Goal: Task Accomplishment & Management: Use online tool/utility

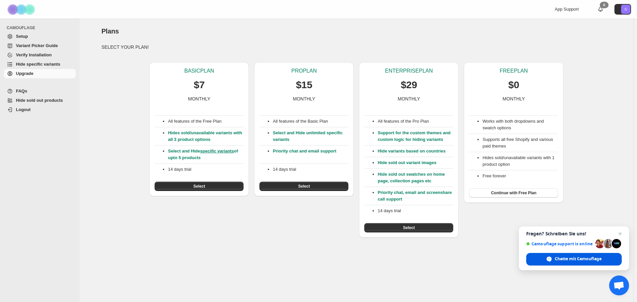
click at [581, 258] on span "Chatte mit Camouflage" at bounding box center [578, 259] width 47 height 6
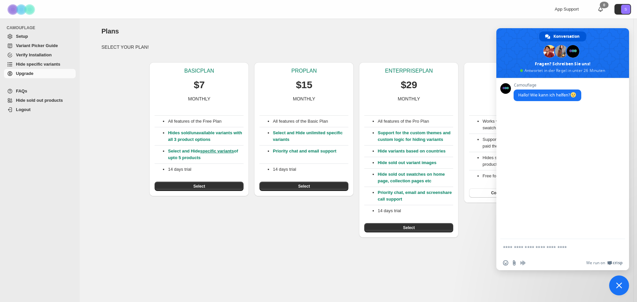
click at [537, 247] on textarea "Verfassen Sie Ihre Nachricht…" at bounding box center [556, 247] width 106 height 17
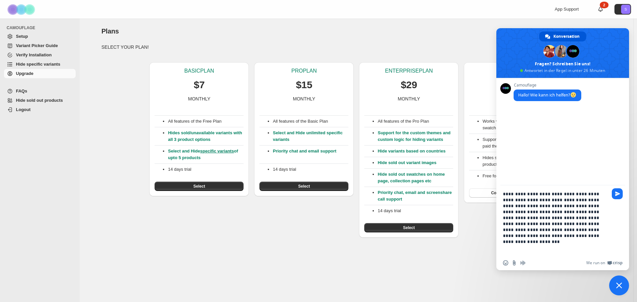
type textarea "**********"
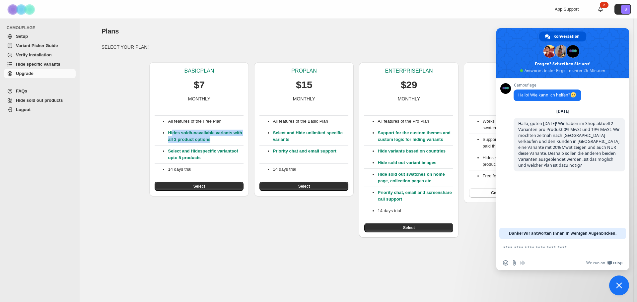
drag, startPoint x: 222, startPoint y: 139, endPoint x: 173, endPoint y: 134, distance: 49.4
click at [173, 134] on p "Hides sold/unavailable variants with all 3 product options" at bounding box center [206, 136] width 76 height 13
click at [231, 140] on p "Hides sold/unavailable variants with all 3 product options" at bounding box center [206, 136] width 76 height 13
drag, startPoint x: 283, startPoint y: 133, endPoint x: 279, endPoint y: 130, distance: 4.6
click at [279, 130] on p "Select and Hide unlimited specific variants" at bounding box center [311, 136] width 76 height 13
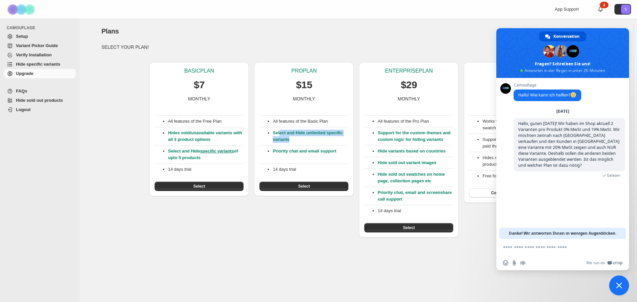
click at [316, 142] on p "Select and Hide unlimited specific variants" at bounding box center [311, 136] width 76 height 13
click at [482, 225] on div "BASIC PLAN $7 MONTHLY All features of the Free Plan Hides sold/unavailable vari…" at bounding box center [354, 147] width 516 height 181
click at [614, 285] on span "Chat schließen" at bounding box center [619, 286] width 20 height 20
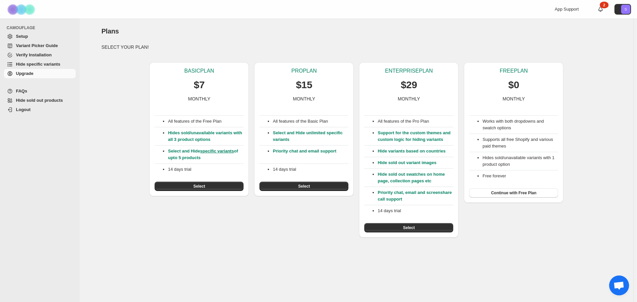
click at [623, 288] on span "Chat öffnen" at bounding box center [618, 286] width 11 height 9
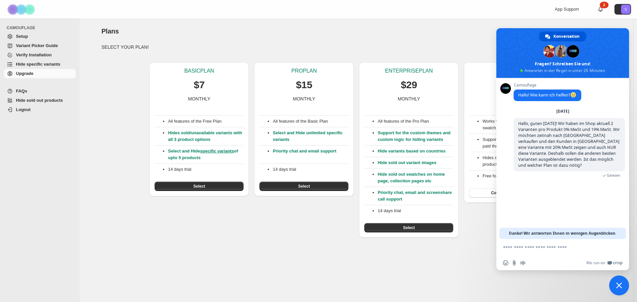
click at [120, 88] on div "BASIC PLAN $7 MONTHLY All features of the Free Plan Hides sold/unavailable vari…" at bounding box center [354, 147] width 516 height 181
click at [315, 34] on div "Plans" at bounding box center [357, 31] width 510 height 9
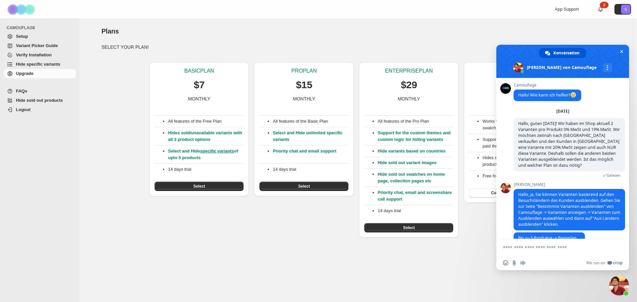
scroll to position [24, 0]
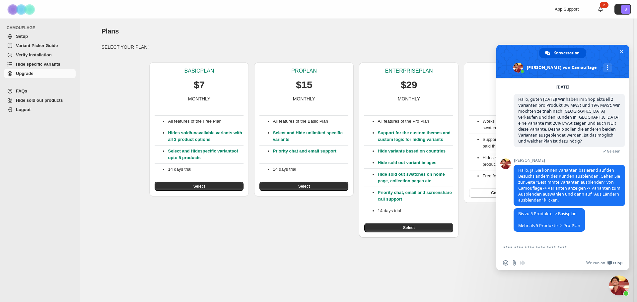
click at [553, 247] on textarea "Verfassen Sie Ihre Nachricht…" at bounding box center [556, 247] width 106 height 17
type textarea "**********"
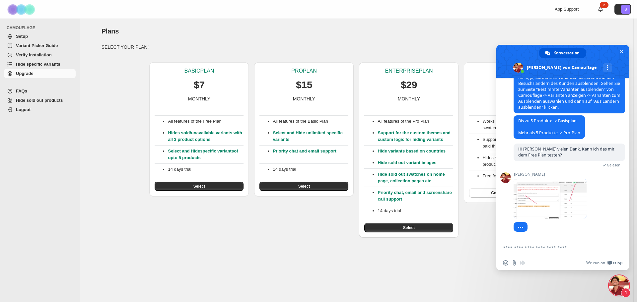
scroll to position [123, 0]
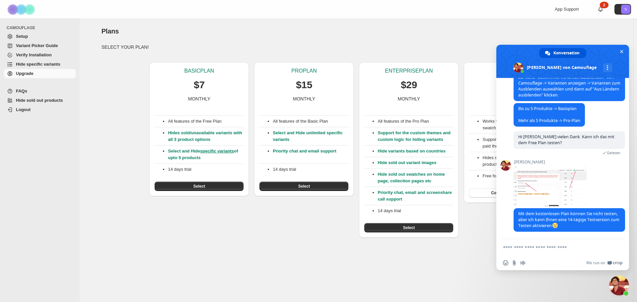
click at [541, 248] on textarea "Verfassen Sie Ihre Nachricht…" at bounding box center [556, 247] width 106 height 17
click at [550, 244] on textarea "Verfassen Sie Ihre Nachricht…" at bounding box center [556, 247] width 106 height 17
type textarea "**********"
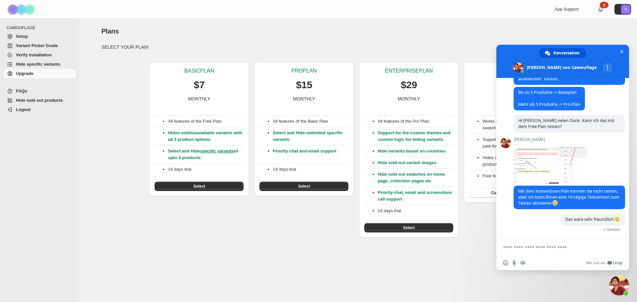
click at [289, 264] on div "Plans. This page is ready Plans SELECT YOUR PLAN! BASIC PLAN $7 MONTHLY All fea…" at bounding box center [357, 161] width 554 height 284
click at [26, 39] on span "Setup" at bounding box center [45, 36] width 58 height 7
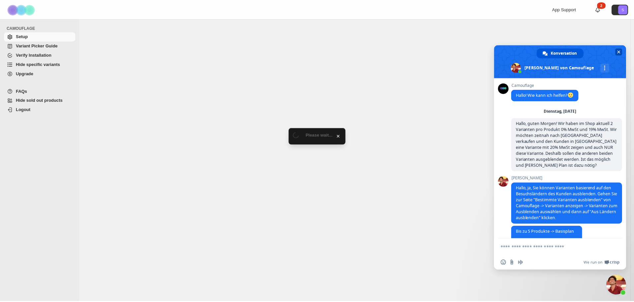
scroll to position [139, 0]
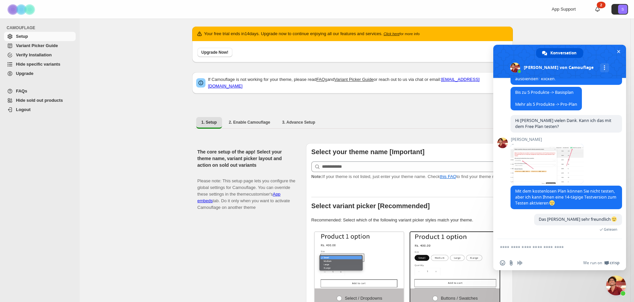
click at [33, 74] on span "Upgrade" at bounding box center [25, 73] width 18 height 5
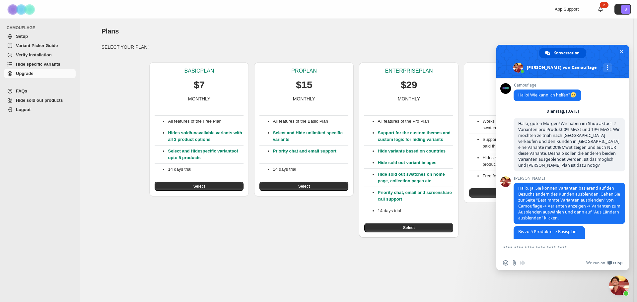
scroll to position [139, 0]
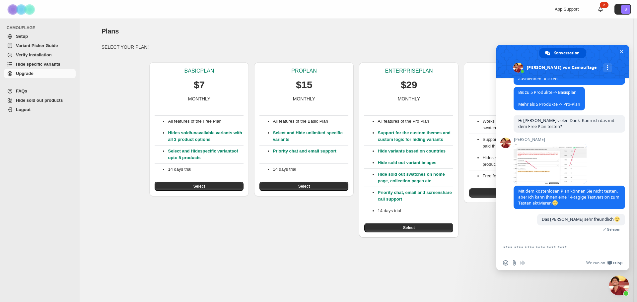
click at [31, 37] on span "Setup" at bounding box center [45, 36] width 58 height 7
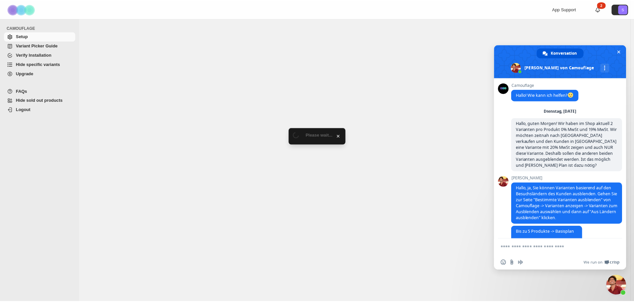
scroll to position [139, 0]
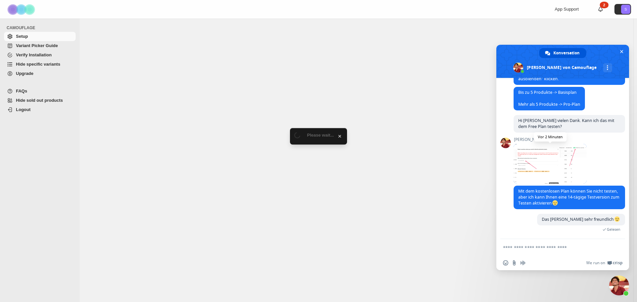
click at [537, 163] on span at bounding box center [550, 164] width 73 height 40
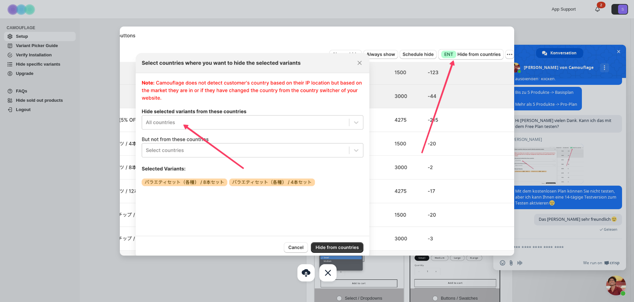
click at [539, 28] on div at bounding box center [317, 151] width 634 height 302
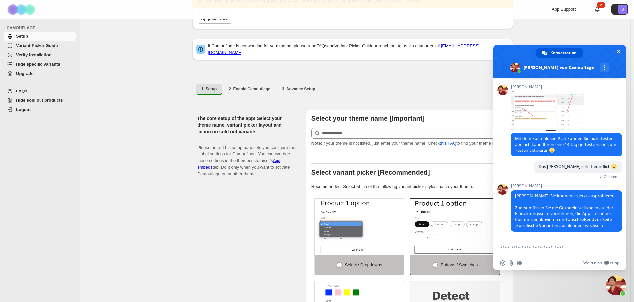
scroll to position [33, 0]
click at [550, 248] on textarea "Verfassen Sie Ihre Nachricht…" at bounding box center [553, 247] width 106 height 17
type textarea "**********"
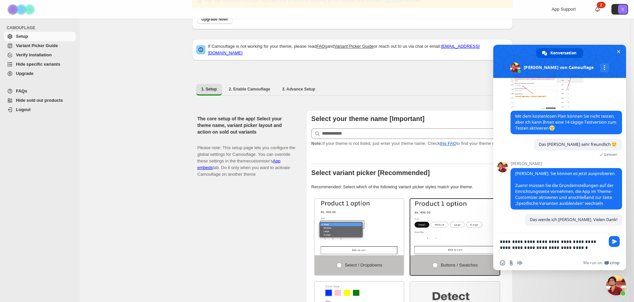
scroll to position [222, 0]
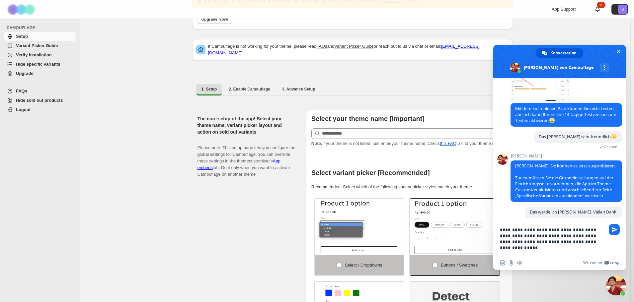
type textarea "**********"
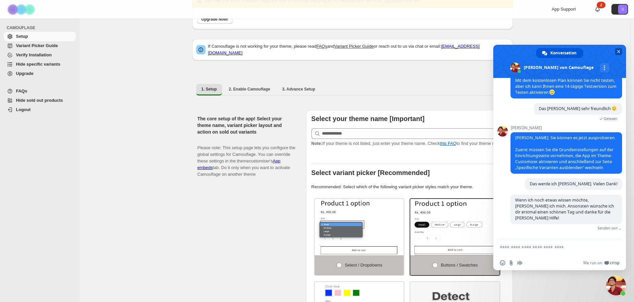
scroll to position [240, 0]
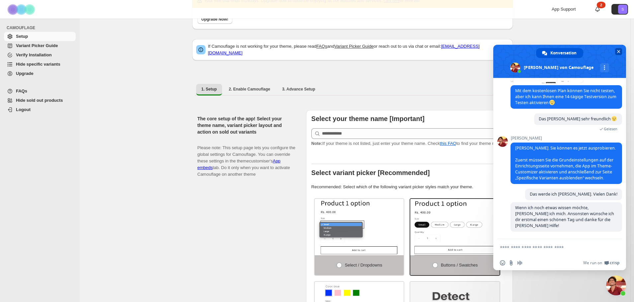
click at [617, 52] on span "Chat schließen" at bounding box center [618, 51] width 3 height 4
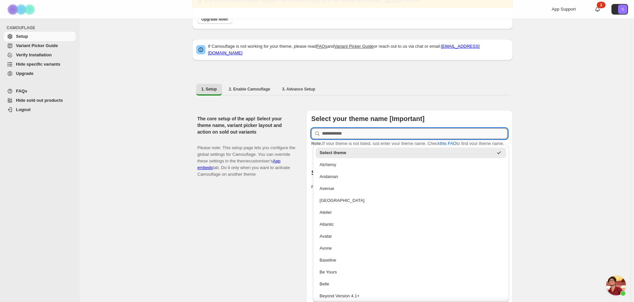
click at [366, 128] on input "text" at bounding box center [414, 133] width 185 height 11
click at [362, 200] on div "Athens" at bounding box center [410, 200] width 183 height 7
type input "******"
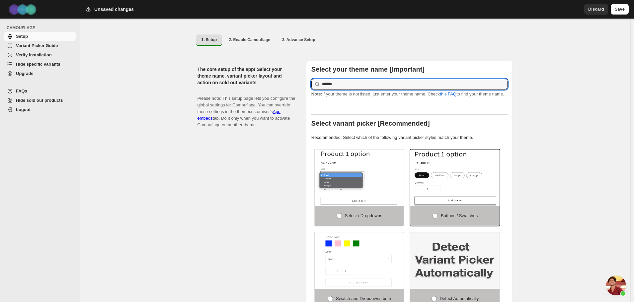
scroll to position [133, 0]
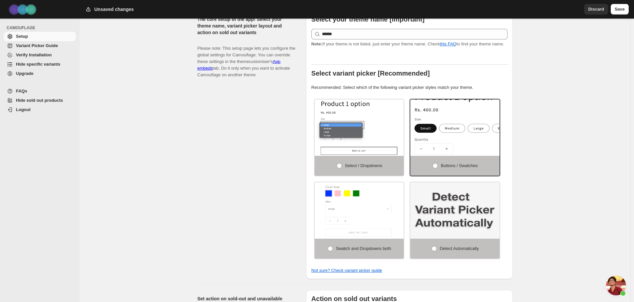
click at [459, 134] on img at bounding box center [475, 132] width 134 height 85
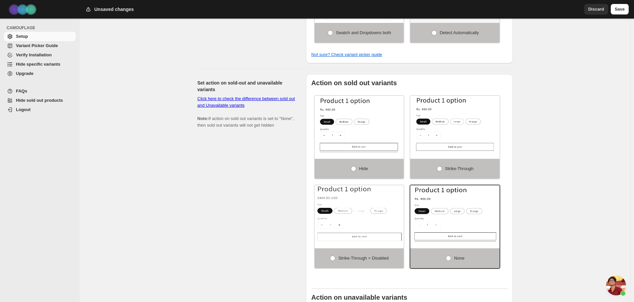
scroll to position [365, 0]
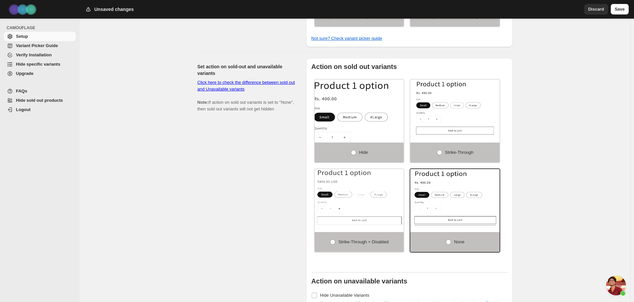
click at [379, 106] on img at bounding box center [373, 120] width 134 height 85
click at [355, 150] on span at bounding box center [353, 152] width 5 height 5
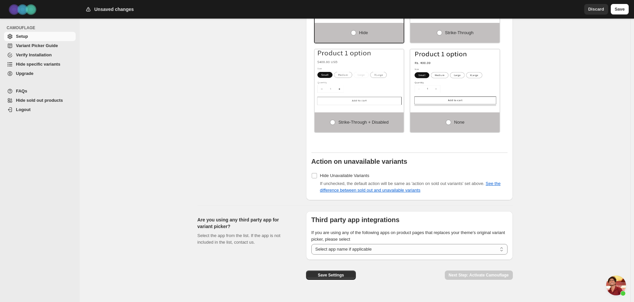
scroll to position [493, 0]
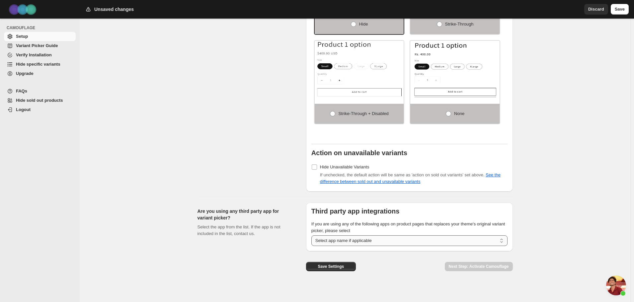
click at [399, 241] on select "**********" at bounding box center [409, 241] width 196 height 11
click at [399, 240] on select "**********" at bounding box center [409, 241] width 196 height 11
click at [338, 266] on button "Save Settings" at bounding box center [331, 266] width 50 height 9
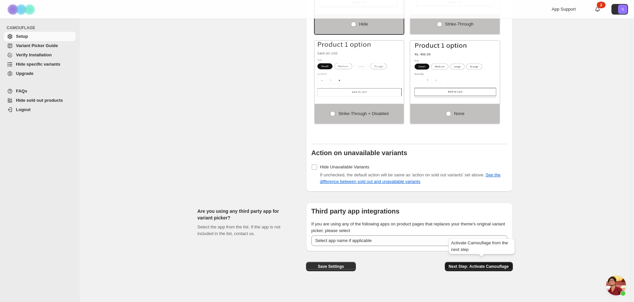
click at [477, 266] on button "Next Step: Activate Camouflage" at bounding box center [479, 266] width 68 height 9
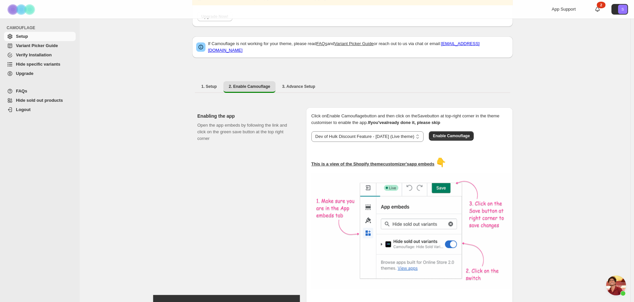
scroll to position [34, 0]
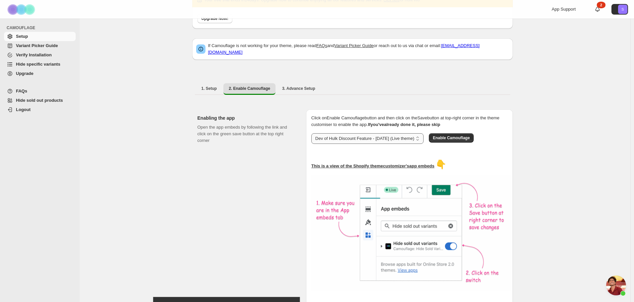
click at [382, 136] on select "**********" at bounding box center [367, 138] width 112 height 11
select select "**********"
click at [313, 133] on select "**********" at bounding box center [367, 138] width 112 height 11
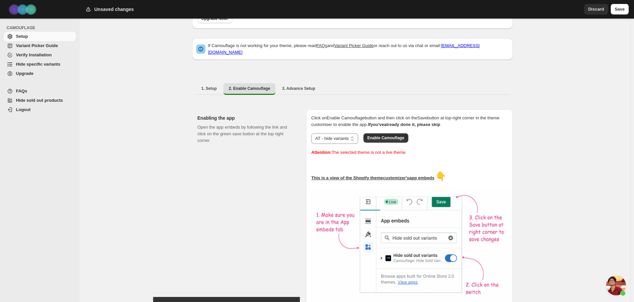
click at [429, 149] on p "Attention: The selected theme is not a live theme" at bounding box center [409, 152] width 196 height 7
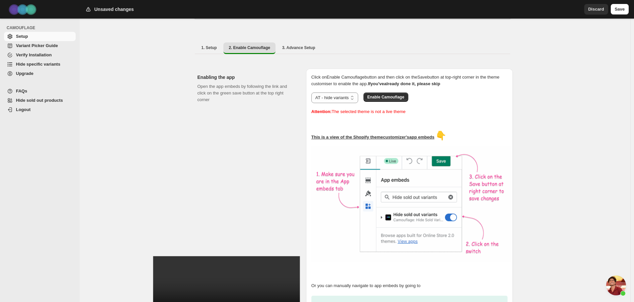
scroll to position [67, 0]
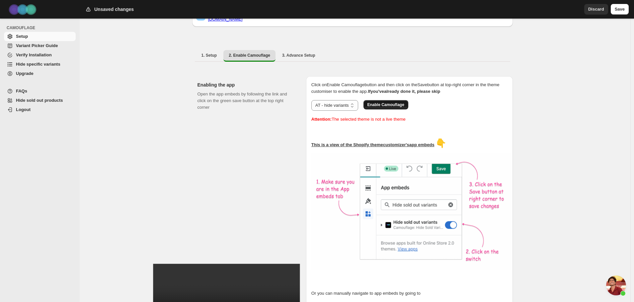
click at [391, 102] on span "Enable Camouflage" at bounding box center [385, 104] width 37 height 5
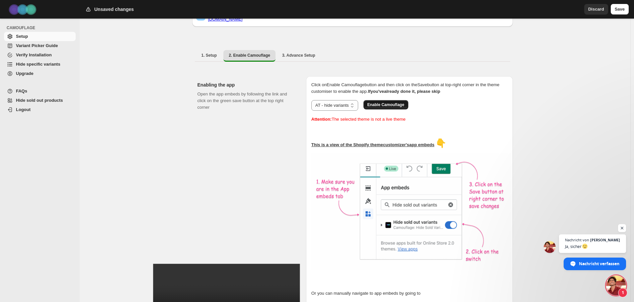
scroll to position [250, 0]
click at [609, 285] on span "Chat öffnen" at bounding box center [616, 286] width 20 height 20
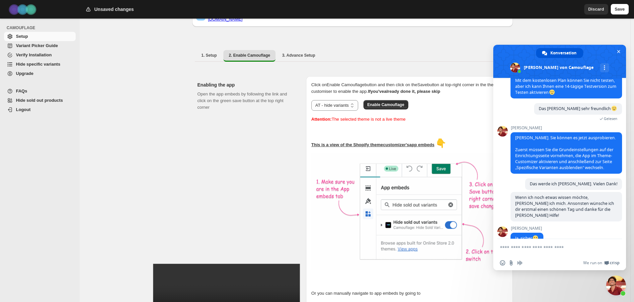
scroll to position [263, 0]
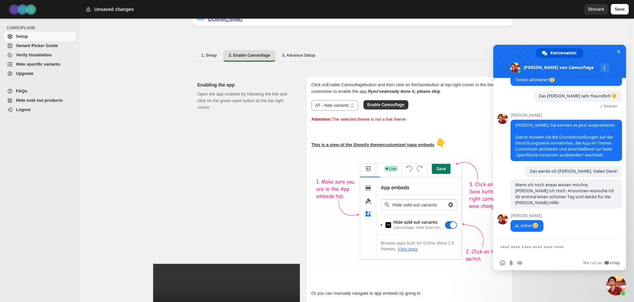
click at [466, 51] on ul "1. Setup 2. Enable Camouflage 3. Advance Setup More views" at bounding box center [352, 56] width 315 height 12
click at [617, 50] on span "Chat schließen" at bounding box center [618, 51] width 3 height 4
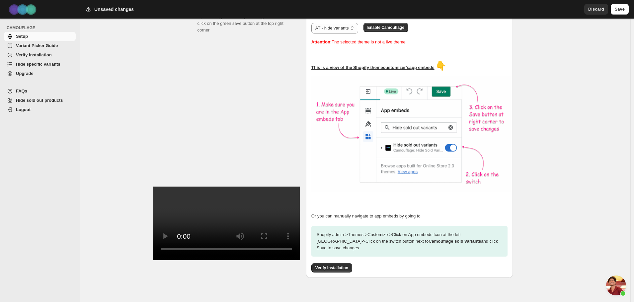
scroll to position [145, 0]
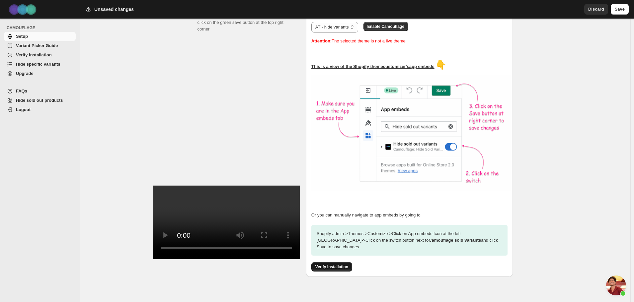
click at [341, 264] on span "Verify Installation" at bounding box center [331, 266] width 33 height 5
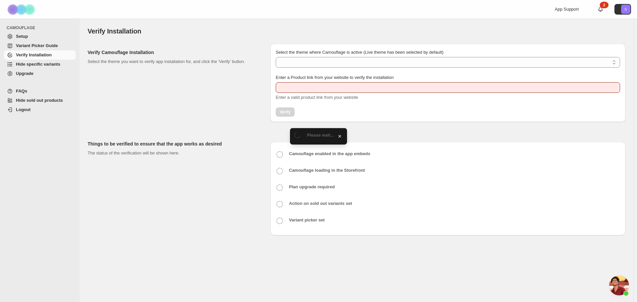
scroll to position [263, 0]
click at [340, 61] on select "Select the theme where Camouflage is active (Live theme has been selected by de…" at bounding box center [448, 62] width 344 height 11
click at [353, 62] on select "Select the theme where Camouflage is active (Live theme has been selected by de…" at bounding box center [448, 62] width 344 height 11
click at [358, 64] on select "Select the theme where Camouflage is active (Live theme has been selected by de…" at bounding box center [448, 62] width 344 height 11
type input "**********"
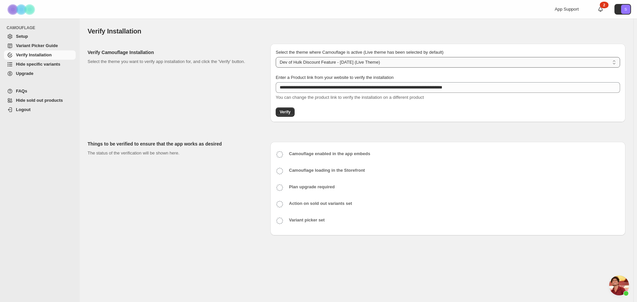
select select "**********"
click at [276, 57] on select "**********" at bounding box center [448, 62] width 344 height 11
click at [287, 111] on span "Verify" at bounding box center [285, 111] width 11 height 5
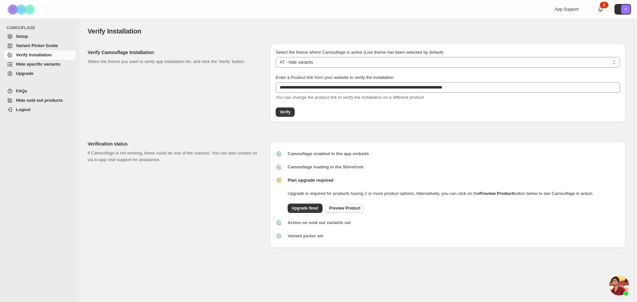
click at [346, 208] on span "Preview Product" at bounding box center [344, 208] width 31 height 5
click at [395, 178] on div "Plan upgrade required Upgrade is required for products having 2 or more product…" at bounding box center [441, 195] width 306 height 36
click at [469, 119] on div "**********" at bounding box center [447, 83] width 355 height 78
click at [180, 168] on div "Verification status If Camouflage is not working, these could be one of the rea…" at bounding box center [176, 191] width 177 height 113
click at [29, 64] on span "Hide specific variants" at bounding box center [38, 64] width 44 height 5
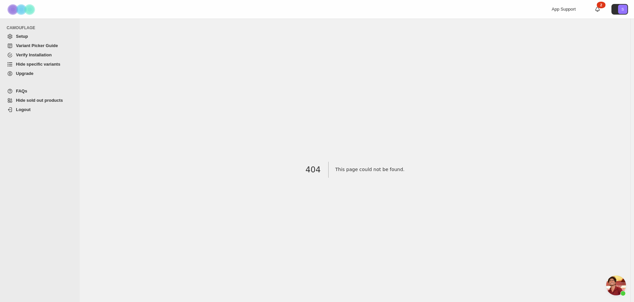
scroll to position [263, 0]
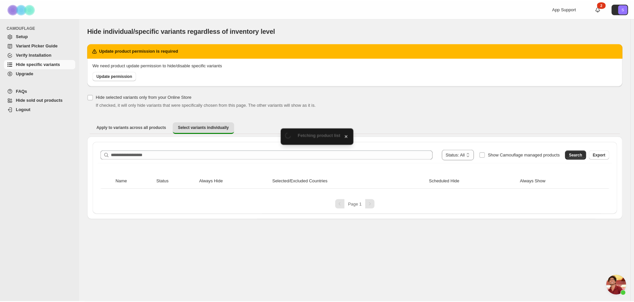
scroll to position [263, 0]
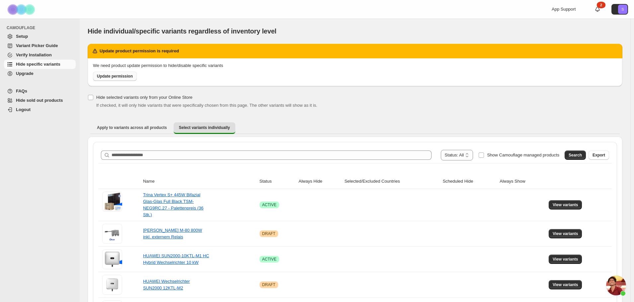
click at [121, 78] on span "Update permission" at bounding box center [115, 76] width 36 height 5
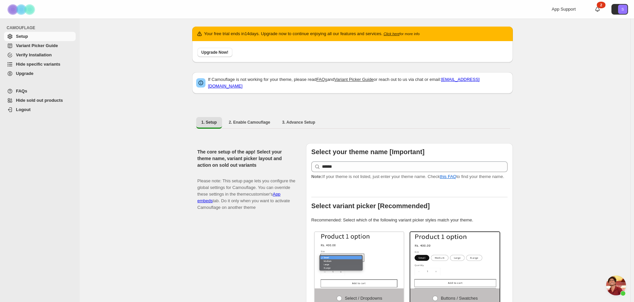
click at [288, 139] on div "The core setup of the app! Select your theme name, variant picker layout and ac…" at bounding box center [352, 275] width 320 height 274
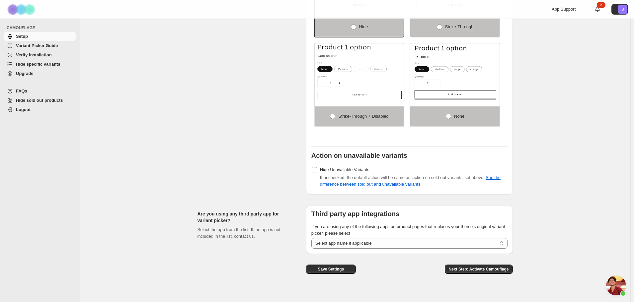
scroll to position [493, 0]
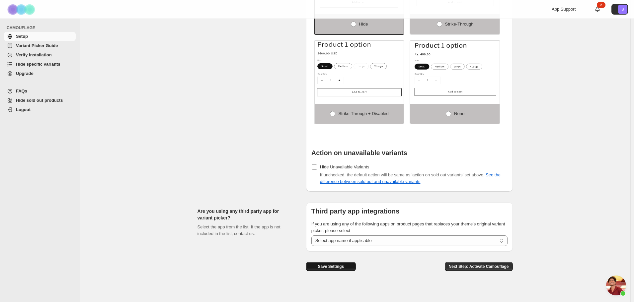
click at [337, 264] on span "Save Settings" at bounding box center [331, 266] width 26 height 5
click at [481, 264] on span "Next Step: Activate Camouflage" at bounding box center [479, 266] width 60 height 5
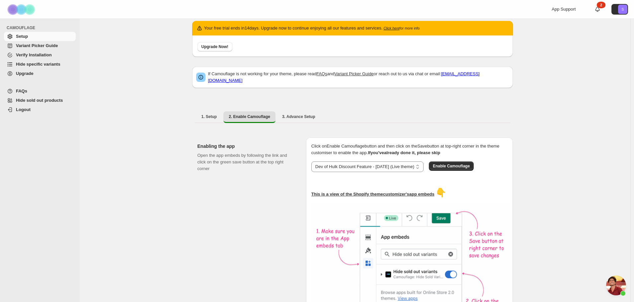
scroll to position [1, 0]
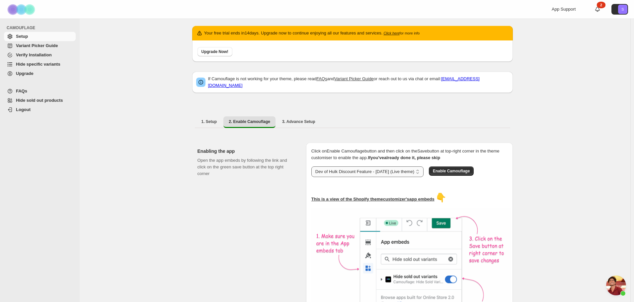
click at [394, 169] on select "**********" at bounding box center [367, 172] width 112 height 11
select select "**********"
click at [313, 167] on select "**********" at bounding box center [367, 172] width 112 height 11
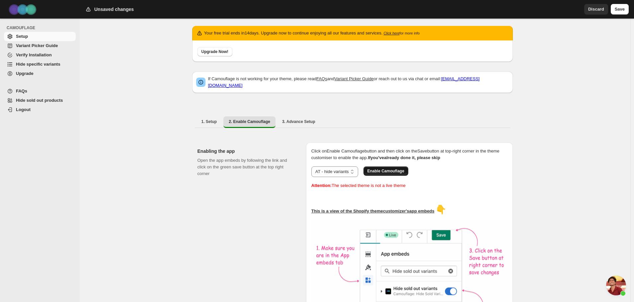
click at [386, 169] on span "Enable Camouflage" at bounding box center [385, 171] width 37 height 5
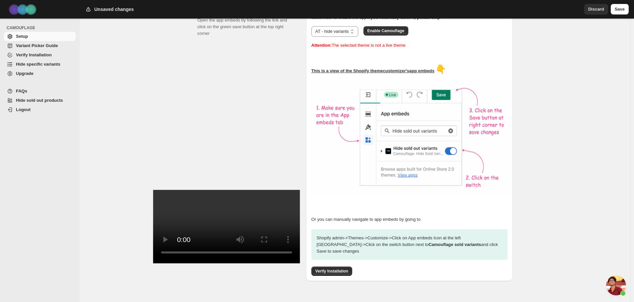
scroll to position [145, 0]
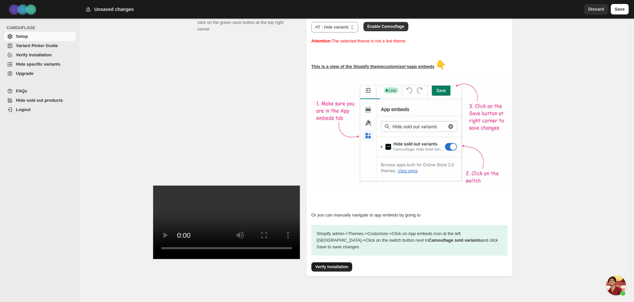
click at [334, 264] on span "Verify Installation" at bounding box center [331, 266] width 33 height 5
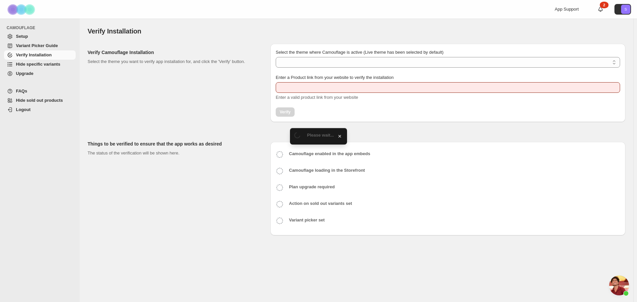
scroll to position [263, 0]
click at [354, 63] on select "Select the theme where Camouflage is active (Live theme has been selected by de…" at bounding box center [448, 62] width 344 height 11
type input "**********"
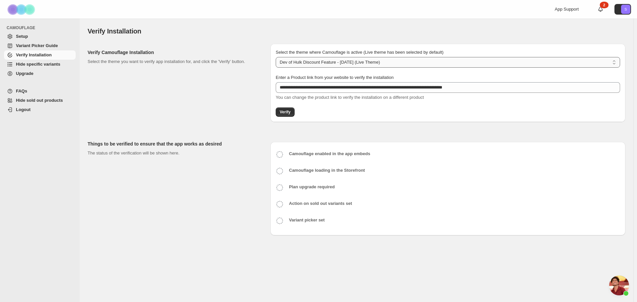
select select "**********"
click at [276, 57] on select "**********" at bounding box center [448, 62] width 344 height 11
click at [290, 111] on span "Verify" at bounding box center [285, 111] width 11 height 5
click at [396, 30] on div "Verify Installation" at bounding box center [357, 31] width 538 height 9
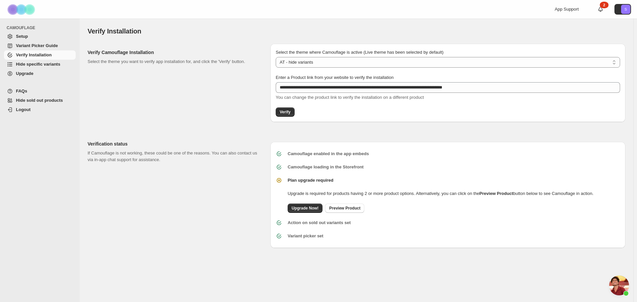
click at [623, 285] on span "Chat öffnen" at bounding box center [619, 286] width 20 height 20
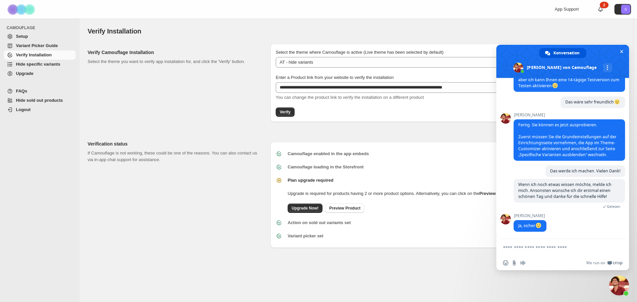
click at [531, 247] on textarea "Verfassen Sie Ihre Nachricht…" at bounding box center [556, 247] width 106 height 17
click at [541, 246] on textarea "Verfassen Sie Ihre Nachricht…" at bounding box center [556, 247] width 106 height 17
type textarea "*"
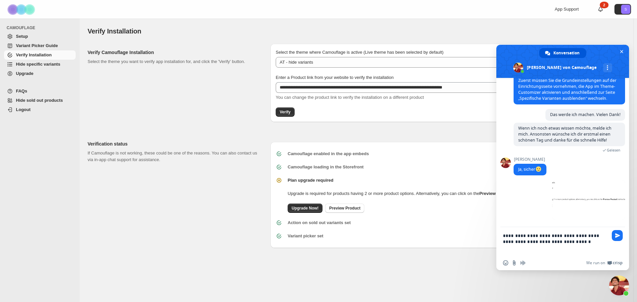
scroll to position [315, 0]
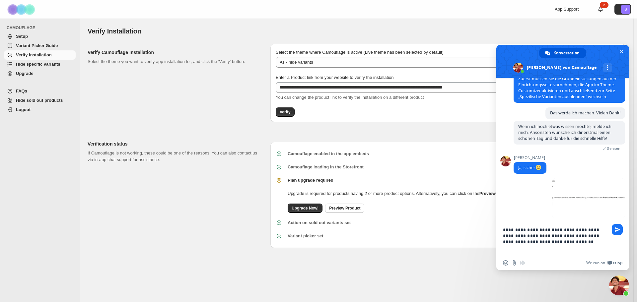
type textarea "**********"
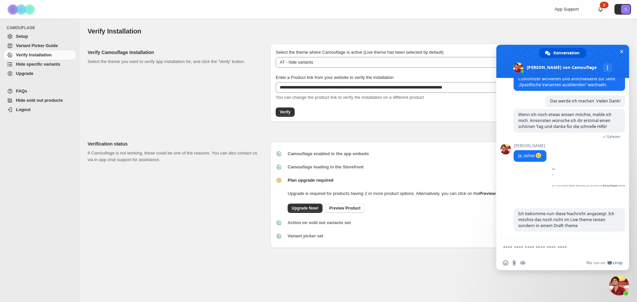
click at [372, 253] on div "**********" at bounding box center [357, 149] width 538 height 223
click at [396, 206] on div "Upgrade Now! Preview Product" at bounding box center [439, 207] width 309 height 12
click at [570, 33] on div "Verify Installation" at bounding box center [357, 31] width 538 height 9
click at [619, 52] on span "Chat schließen" at bounding box center [621, 51] width 7 height 7
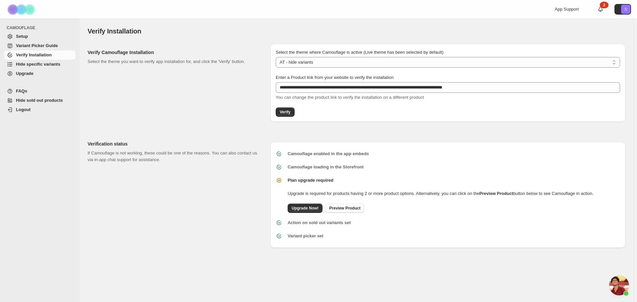
click at [355, 210] on span "Preview Product" at bounding box center [344, 208] width 31 height 5
click at [236, 210] on div "Verification status If Camouflage is not working, these could be one of the rea…" at bounding box center [176, 191] width 177 height 113
click at [614, 280] on span "Chat öffnen" at bounding box center [619, 286] width 20 height 20
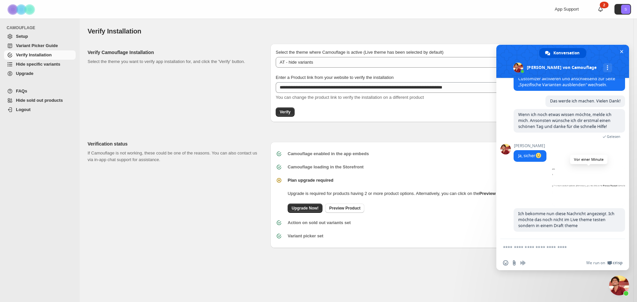
scroll to position [213, 0]
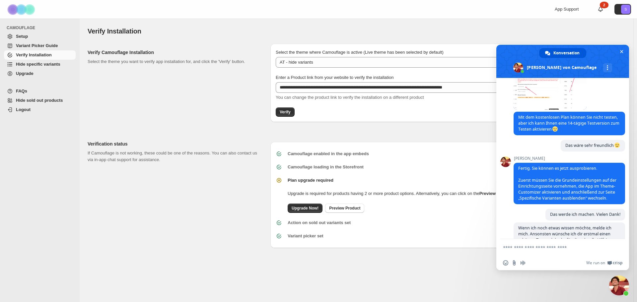
click at [544, 97] on span at bounding box center [550, 90] width 73 height 40
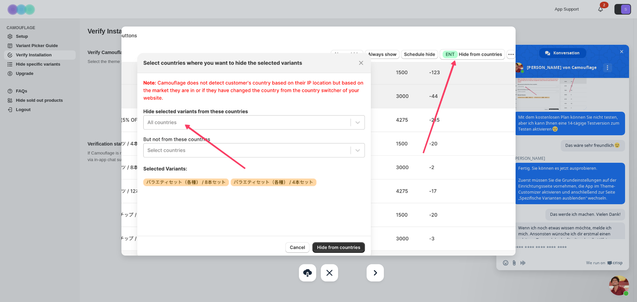
click at [360, 33] on img at bounding box center [318, 141] width 394 height 229
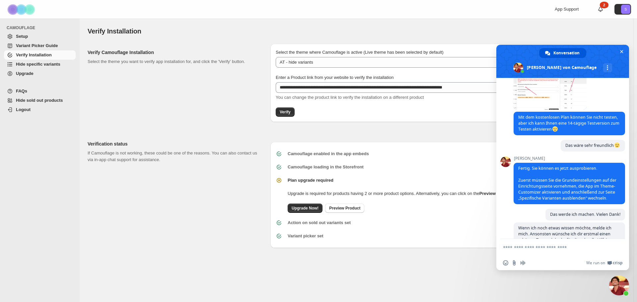
click at [43, 64] on span "Hide specific variants" at bounding box center [38, 64] width 44 height 5
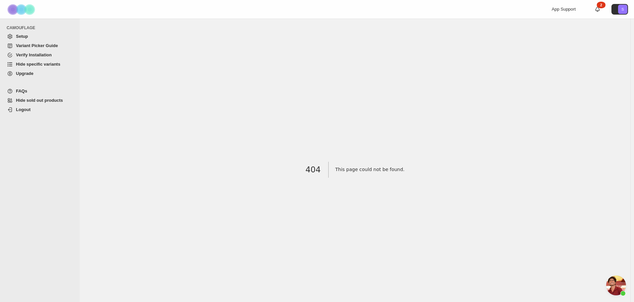
scroll to position [333, 0]
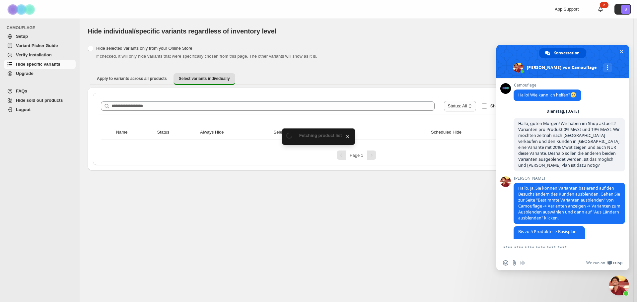
scroll to position [213, 0]
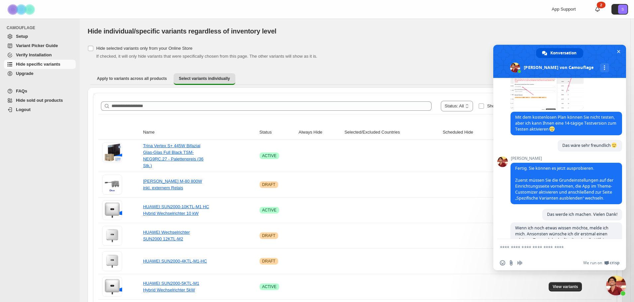
click at [307, 81] on ul "Apply to variants across all products Select variants individually More views" at bounding box center [354, 79] width 529 height 12
click at [618, 51] on span "Chat schließen" at bounding box center [618, 51] width 3 height 4
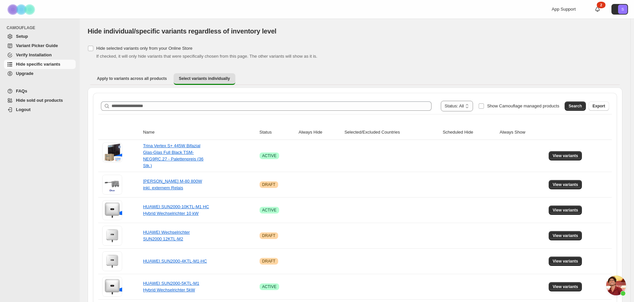
click at [417, 78] on ul "Apply to variants across all products Select variants individually More views" at bounding box center [354, 79] width 529 height 12
click at [572, 153] on span "View variants" at bounding box center [565, 155] width 26 height 5
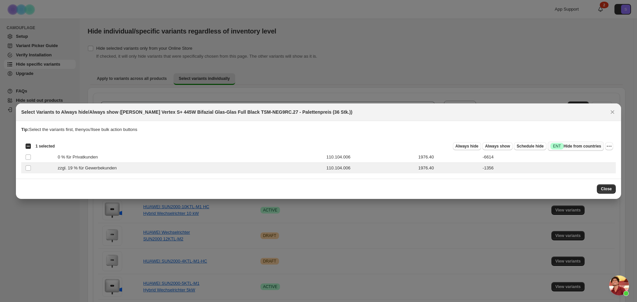
click at [569, 146] on span "Success ENT Hide from countries" at bounding box center [575, 146] width 51 height 7
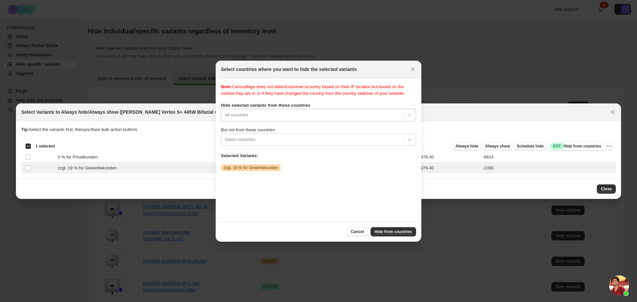
click at [299, 114] on div ":rr:" at bounding box center [313, 115] width 176 height 8
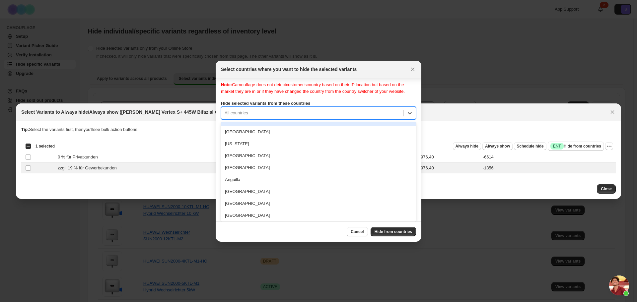
scroll to position [0, 0]
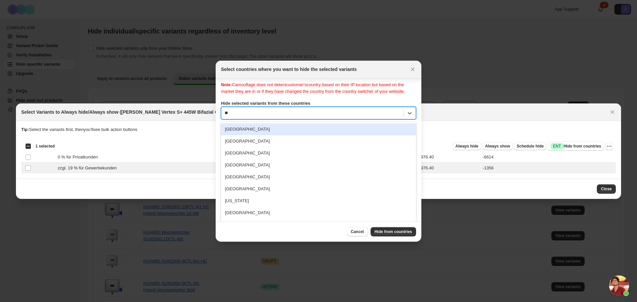
type input "***"
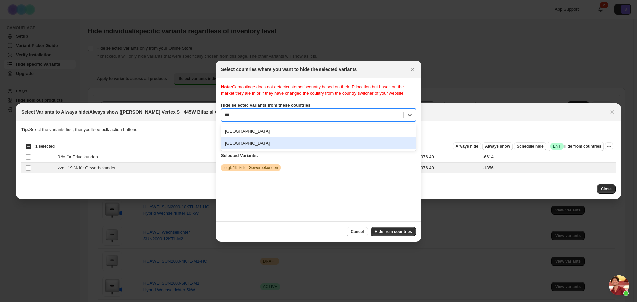
click at [290, 147] on div "Austria" at bounding box center [318, 143] width 195 height 12
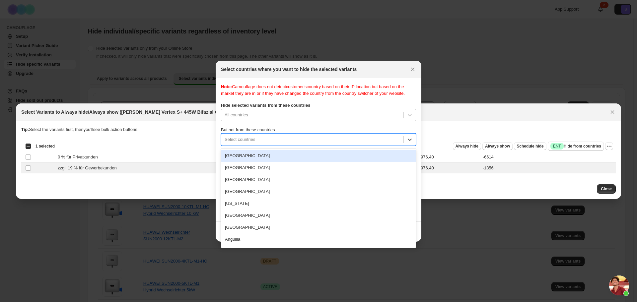
click at [298, 141] on div ":rr:" at bounding box center [313, 140] width 176 height 8
click at [298, 140] on div ":rr:" at bounding box center [313, 140] width 176 height 8
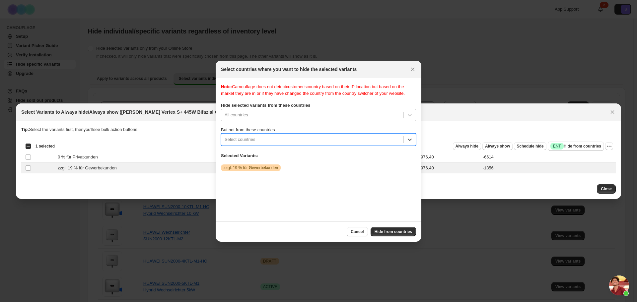
click at [290, 117] on div "All countries" at bounding box center [312, 115] width 182 height 11
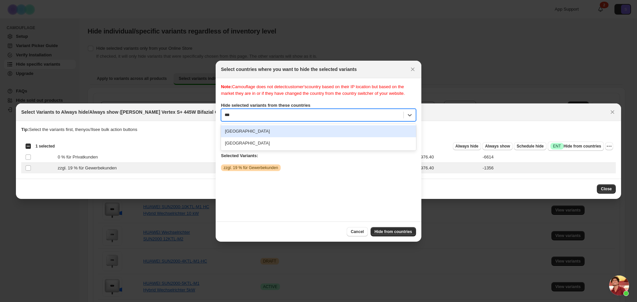
type input "****"
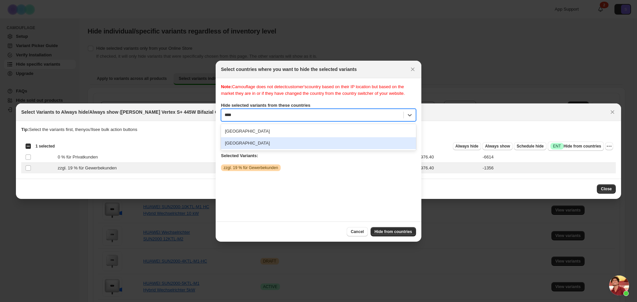
click at [282, 143] on div "Austria" at bounding box center [318, 143] width 195 height 12
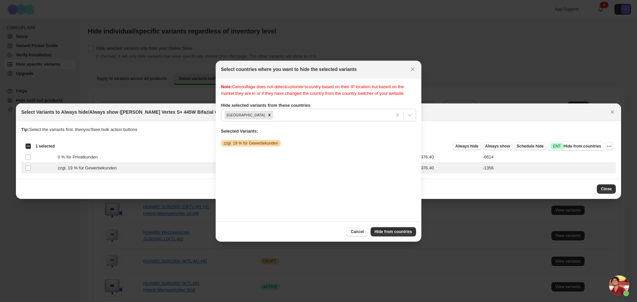
click at [299, 132] on p "Selected Variants:" at bounding box center [318, 131] width 195 height 7
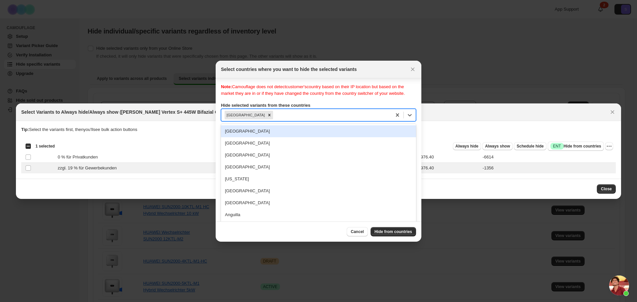
scroll to position [2, 0]
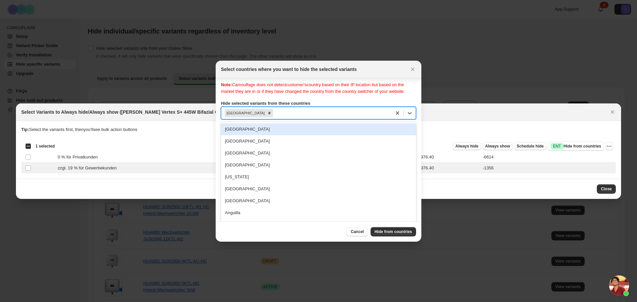
click at [318, 113] on div ":rr:" at bounding box center [331, 113] width 114 height 8
click at [299, 117] on div "Austria" at bounding box center [306, 112] width 170 height 11
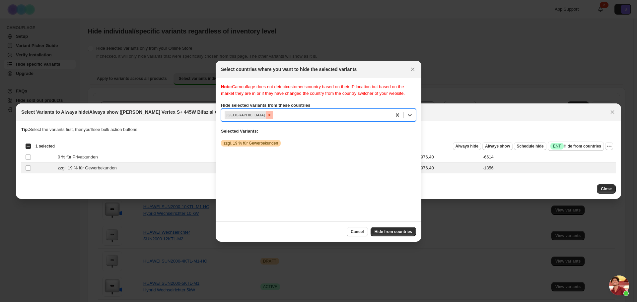
click at [267, 115] on icon "Remove Austria" at bounding box center [269, 115] width 5 height 5
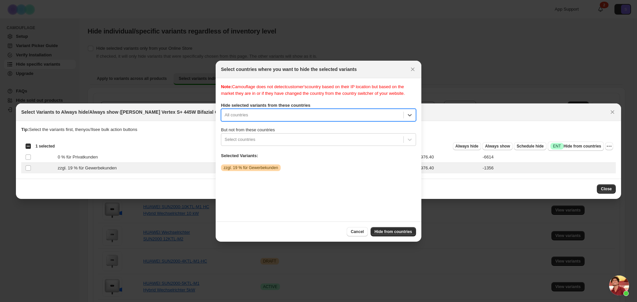
scroll to position [2, 0]
click at [269, 113] on div ":rr:" at bounding box center [313, 115] width 176 height 8
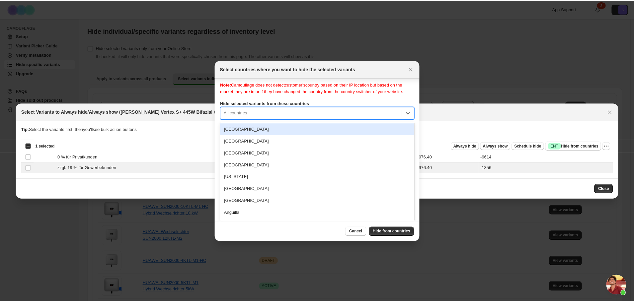
scroll to position [0, 0]
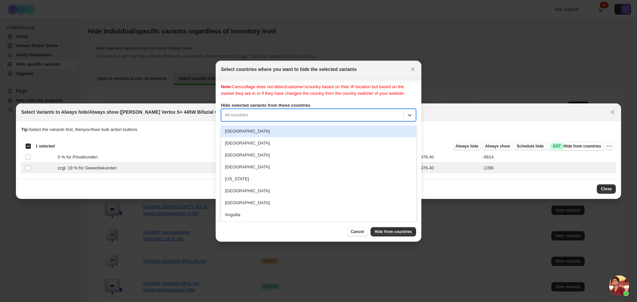
click at [263, 112] on div ":rr:" at bounding box center [313, 115] width 176 height 8
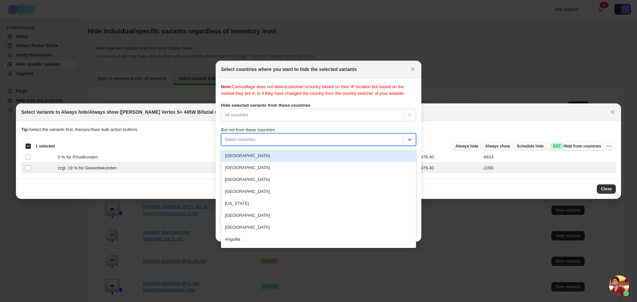
click at [262, 141] on div ":rr:" at bounding box center [313, 140] width 176 height 8
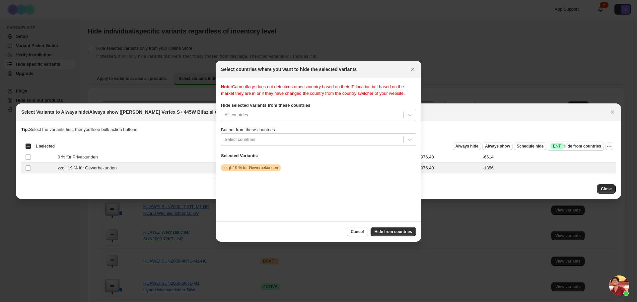
click at [270, 127] on span "But not from these countries" at bounding box center [248, 129] width 54 height 5
click at [357, 232] on span "Cancel" at bounding box center [357, 231] width 13 height 5
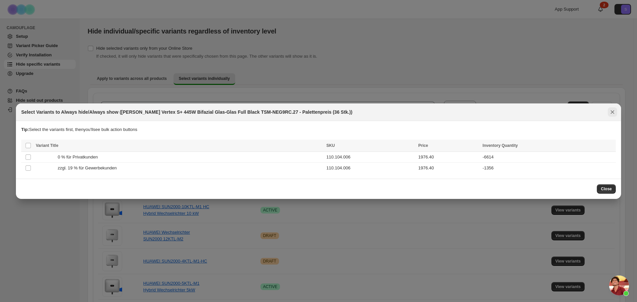
click at [614, 114] on icon "Close" at bounding box center [612, 112] width 7 height 7
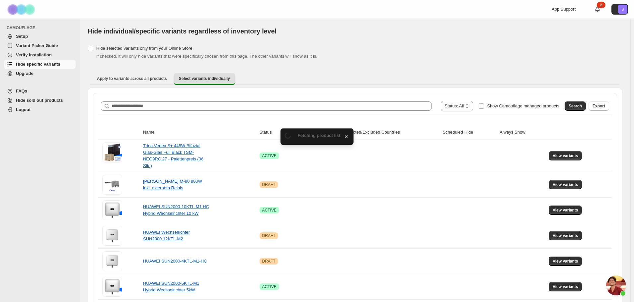
click at [486, 76] on ul "Apply to variants across all products Select variants individually More views" at bounding box center [354, 79] width 529 height 12
click at [435, 45] on div "Hide selected variants only from your Online Store If checked, it will only hid…" at bounding box center [355, 52] width 534 height 16
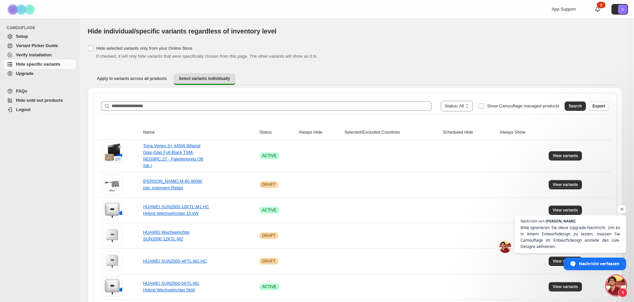
click at [619, 284] on span "Chat öffnen" at bounding box center [616, 286] width 20 height 20
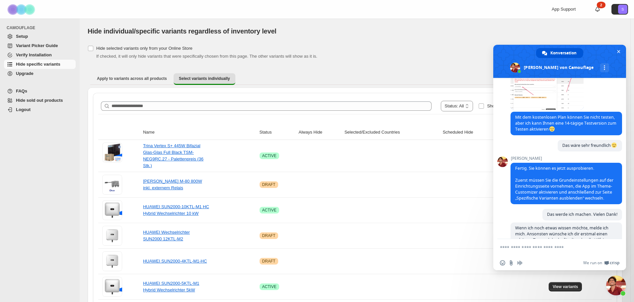
scroll to position [374, 0]
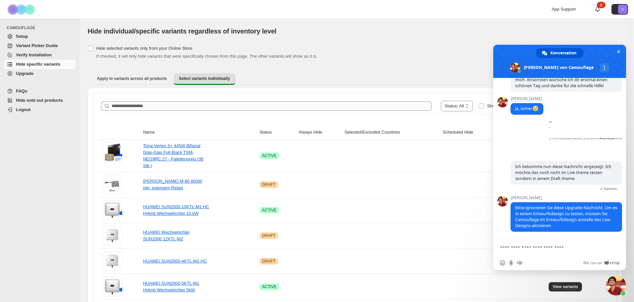
click at [429, 73] on ul "Apply to variants across all products Select variants individually More views" at bounding box center [354, 79] width 529 height 12
click at [613, 49] on span at bounding box center [559, 61] width 133 height 33
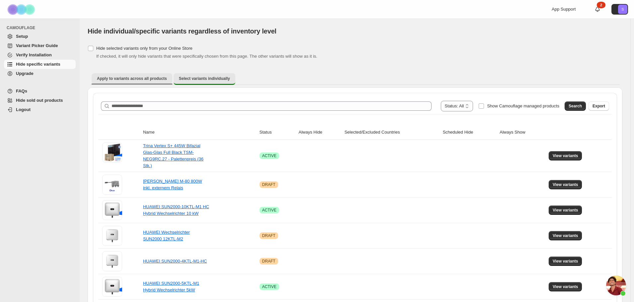
click at [141, 79] on span "Apply to variants across all products" at bounding box center [132, 78] width 70 height 5
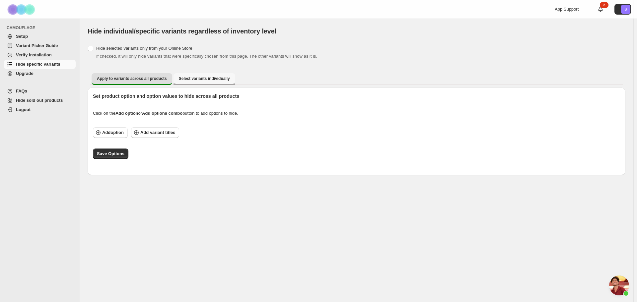
click at [186, 79] on span "Select variants individually" at bounding box center [204, 78] width 51 height 5
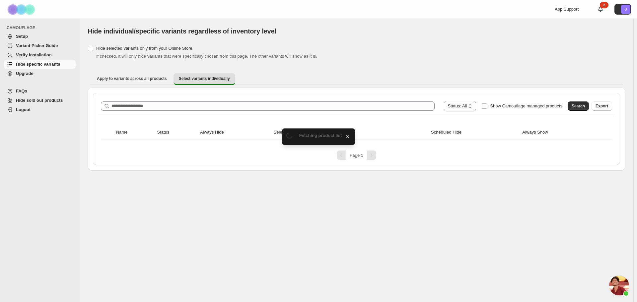
click at [319, 80] on ul "Apply to variants across all products Select variants individually More views" at bounding box center [356, 79] width 532 height 12
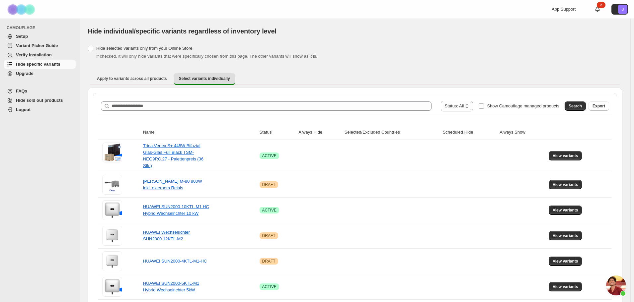
click at [342, 72] on div "Apply to variants across all products Select variants individually More views A…" at bounding box center [355, 78] width 534 height 17
click at [36, 72] on span "Upgrade" at bounding box center [45, 73] width 58 height 7
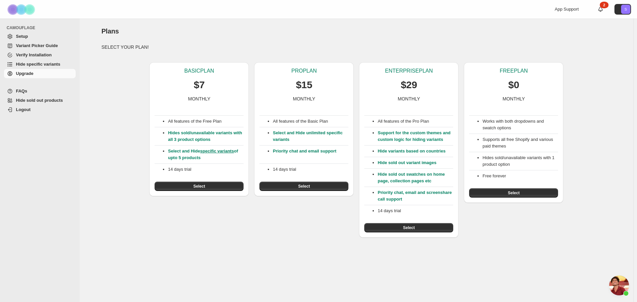
scroll to position [374, 0]
click at [31, 36] on span "Setup" at bounding box center [45, 36] width 58 height 7
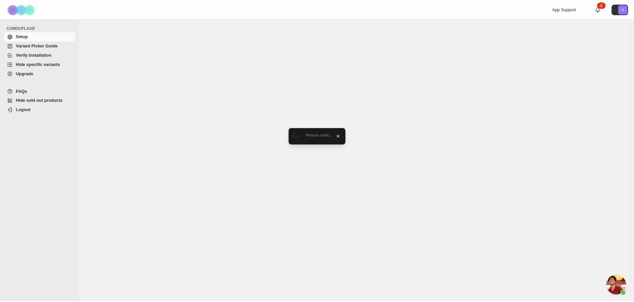
scroll to position [374, 0]
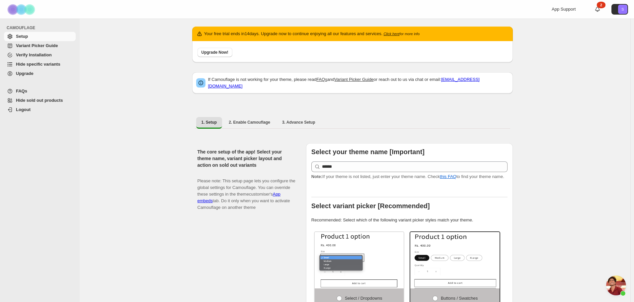
click at [194, 92] on div "If Camouflage is not working for your theme, please read FAQs and Variant Picke…" at bounding box center [352, 86] width 320 height 35
click at [24, 73] on span "Upgrade" at bounding box center [25, 73] width 18 height 5
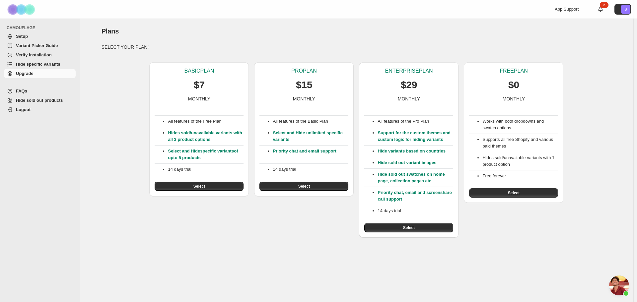
scroll to position [374, 0]
click at [599, 11] on icon at bounding box center [600, 9] width 5 height 5
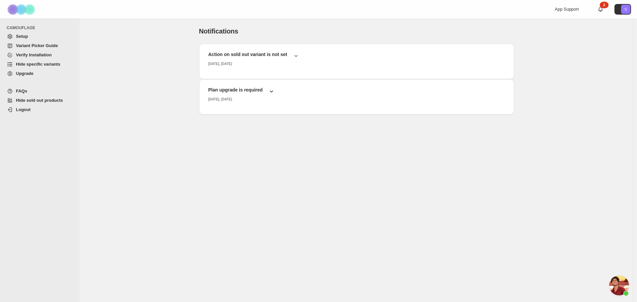
scroll to position [374, 0]
click at [261, 89] on h2 "Plan upgrade is required" at bounding box center [235, 90] width 54 height 7
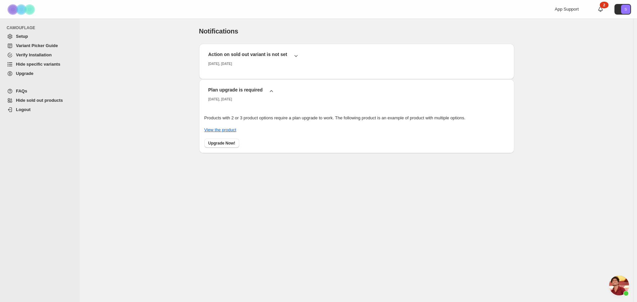
click at [618, 286] on span "Chat öffnen" at bounding box center [619, 286] width 20 height 20
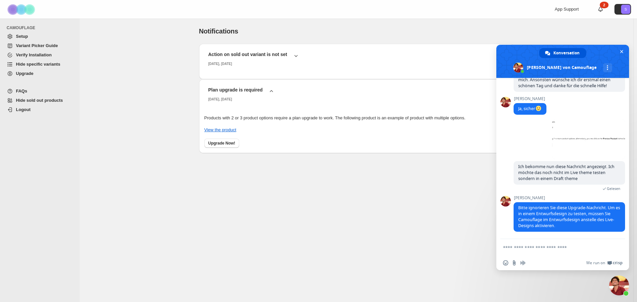
click at [385, 199] on div "Action on sold out variant is not set [DATE], [DATE] Go to the setup page and s…" at bounding box center [356, 122] width 315 height 156
click at [620, 50] on span "Chat schließen" at bounding box center [621, 51] width 7 height 7
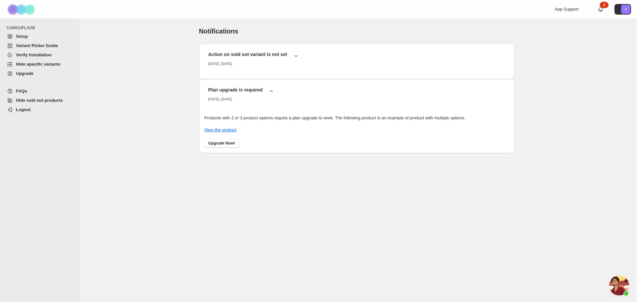
click at [21, 71] on span "Upgrade" at bounding box center [25, 73] width 18 height 5
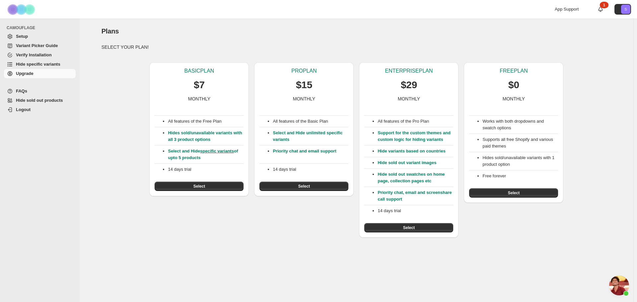
scroll to position [374, 0]
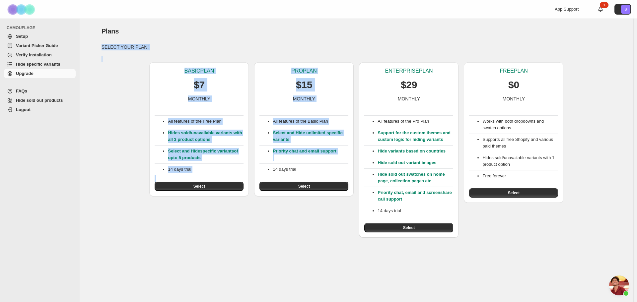
drag, startPoint x: 253, startPoint y: 56, endPoint x: 317, endPoint y: 219, distance: 174.7
click at [304, 203] on div "SELECT YOUR PLAN! BASIC PLAN $7 MONTHLY All features of the Free Plan Hides sol…" at bounding box center [357, 141] width 510 height 194
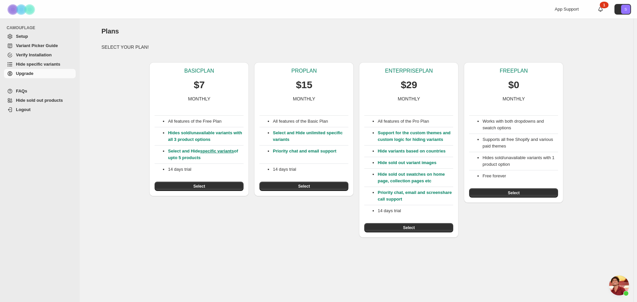
click at [318, 219] on div "BASIC PLAN $7 MONTHLY All features of the Free Plan Hides sold/unavailable vari…" at bounding box center [354, 147] width 516 height 181
click at [355, 197] on div "BASIC PLAN $7 MONTHLY All features of the Free Plan Hides sold/unavailable vari…" at bounding box center [354, 147] width 516 height 181
